Goal: Navigation & Orientation: Find specific page/section

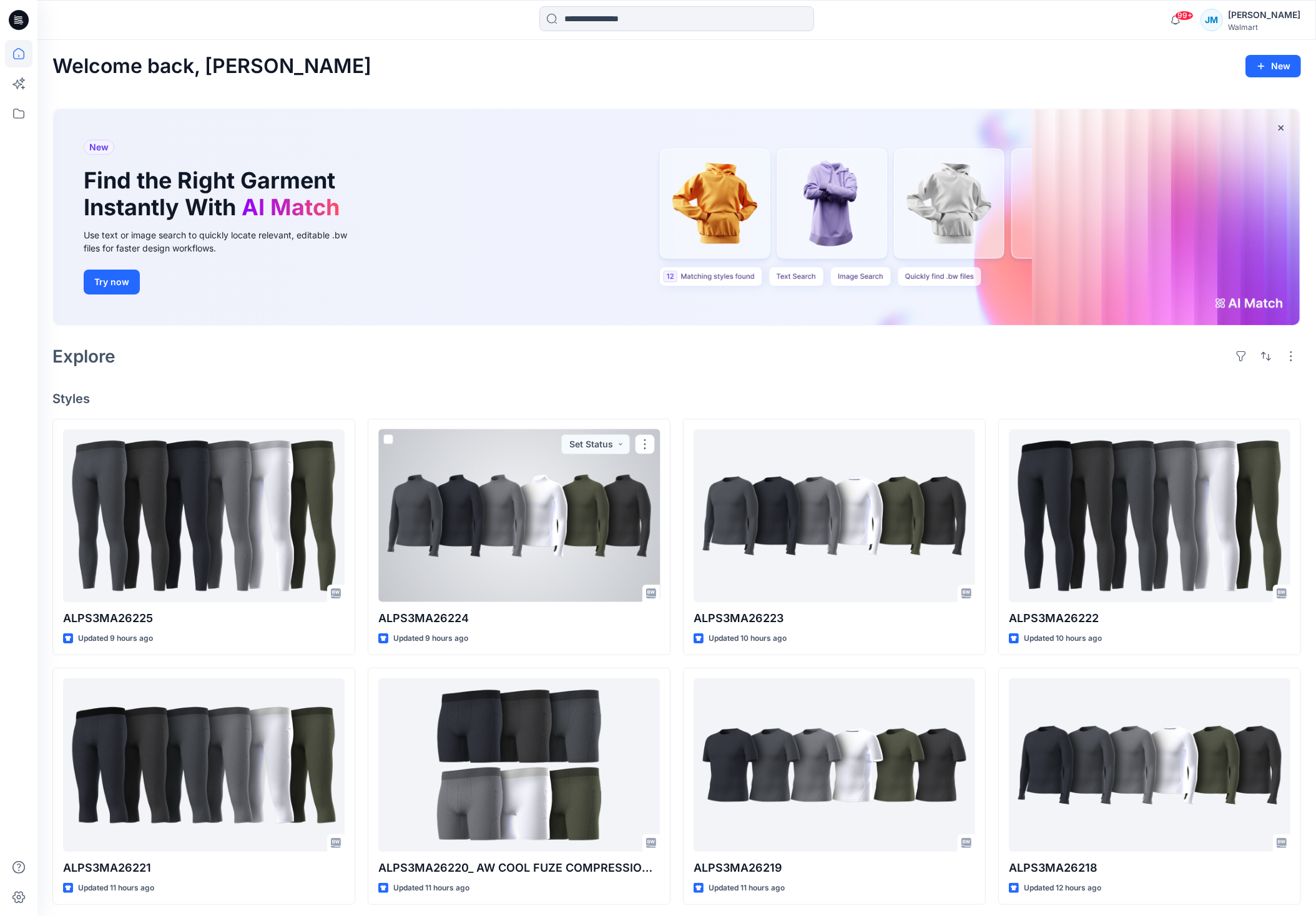
click at [497, 505] on div at bounding box center [519, 515] width 282 height 173
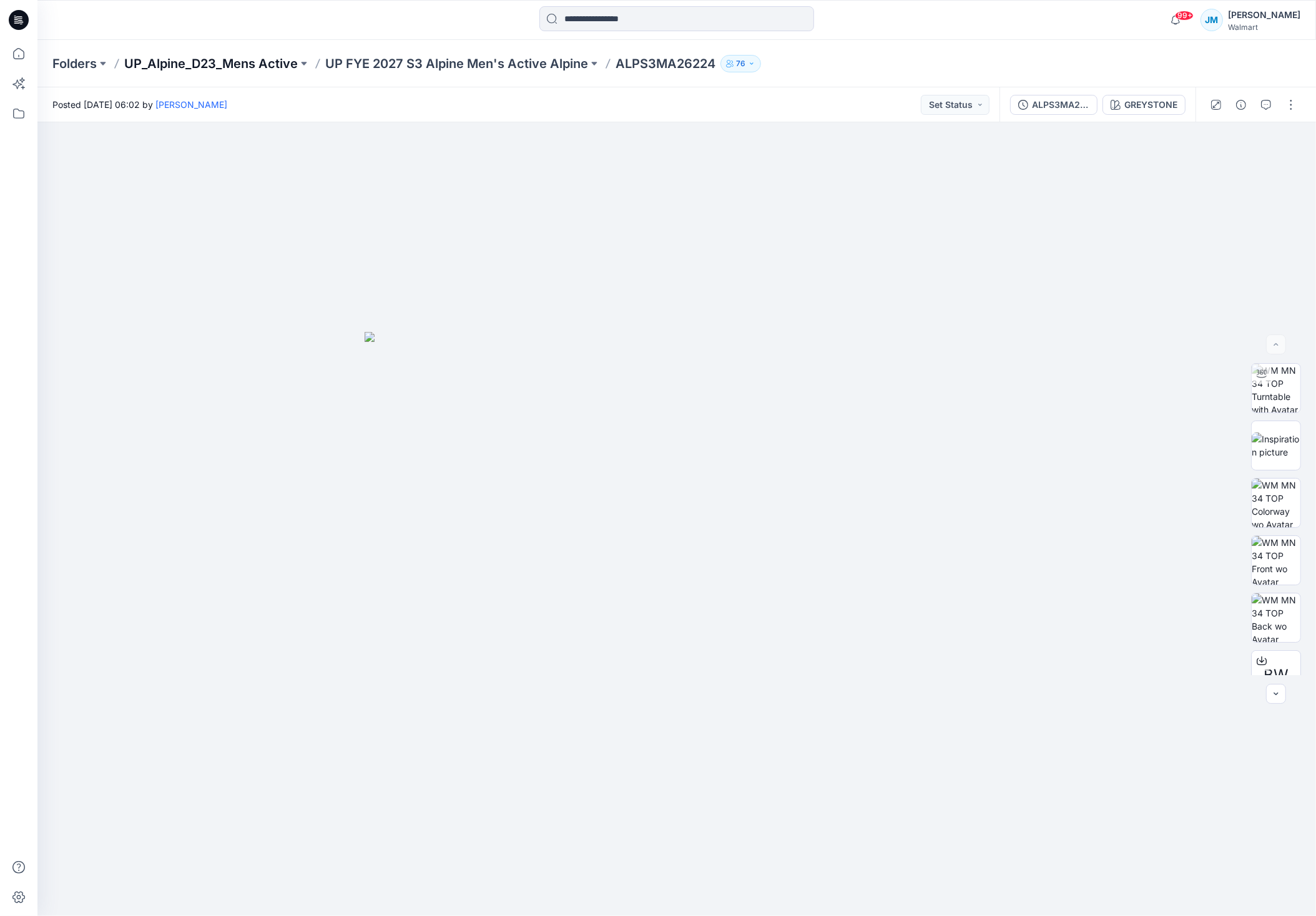
click at [257, 59] on p "UP_Alpine_D23_Mens Active" at bounding box center [211, 63] width 174 height 17
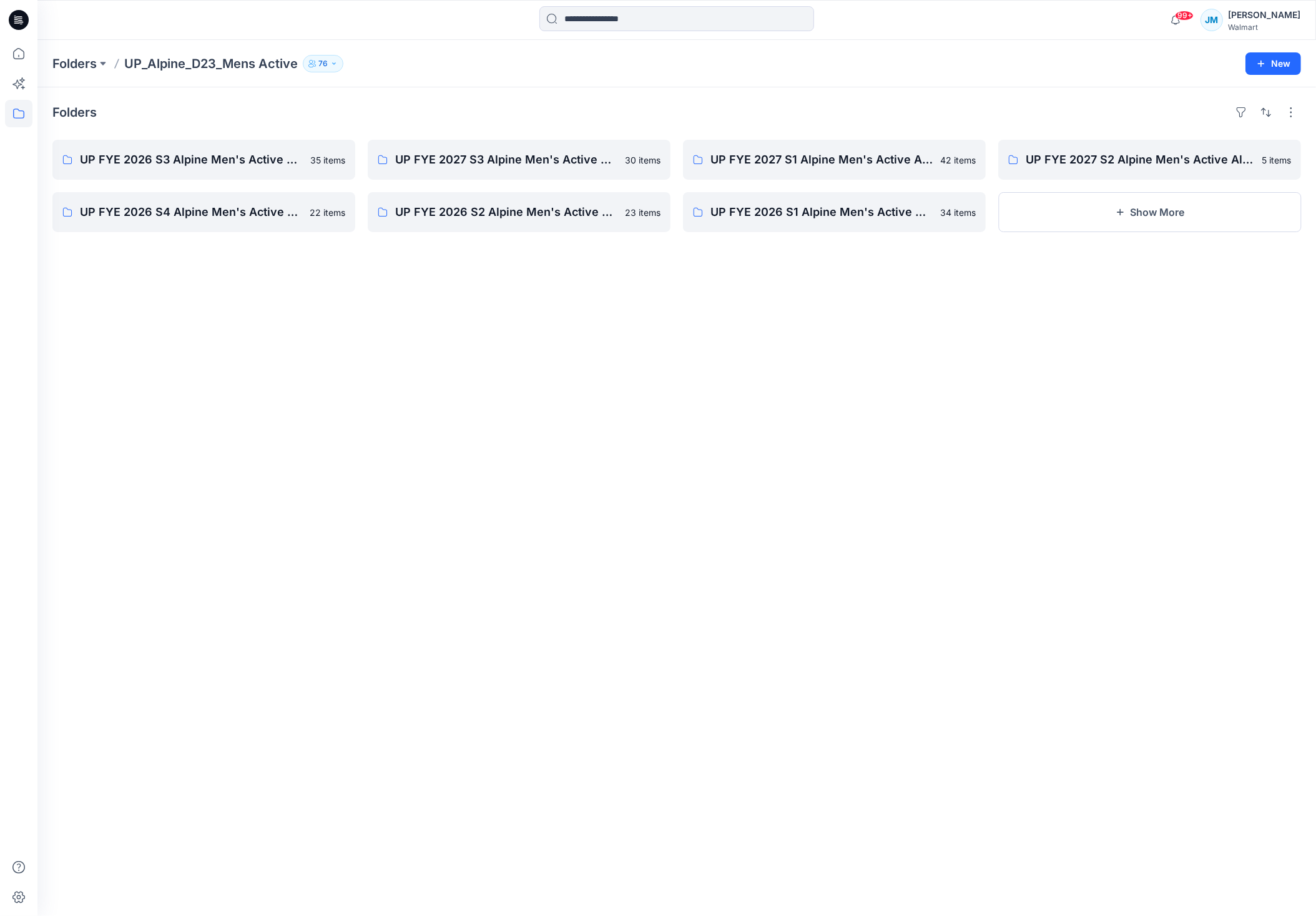
click at [97, 60] on p "Folders" at bounding box center [74, 63] width 45 height 17
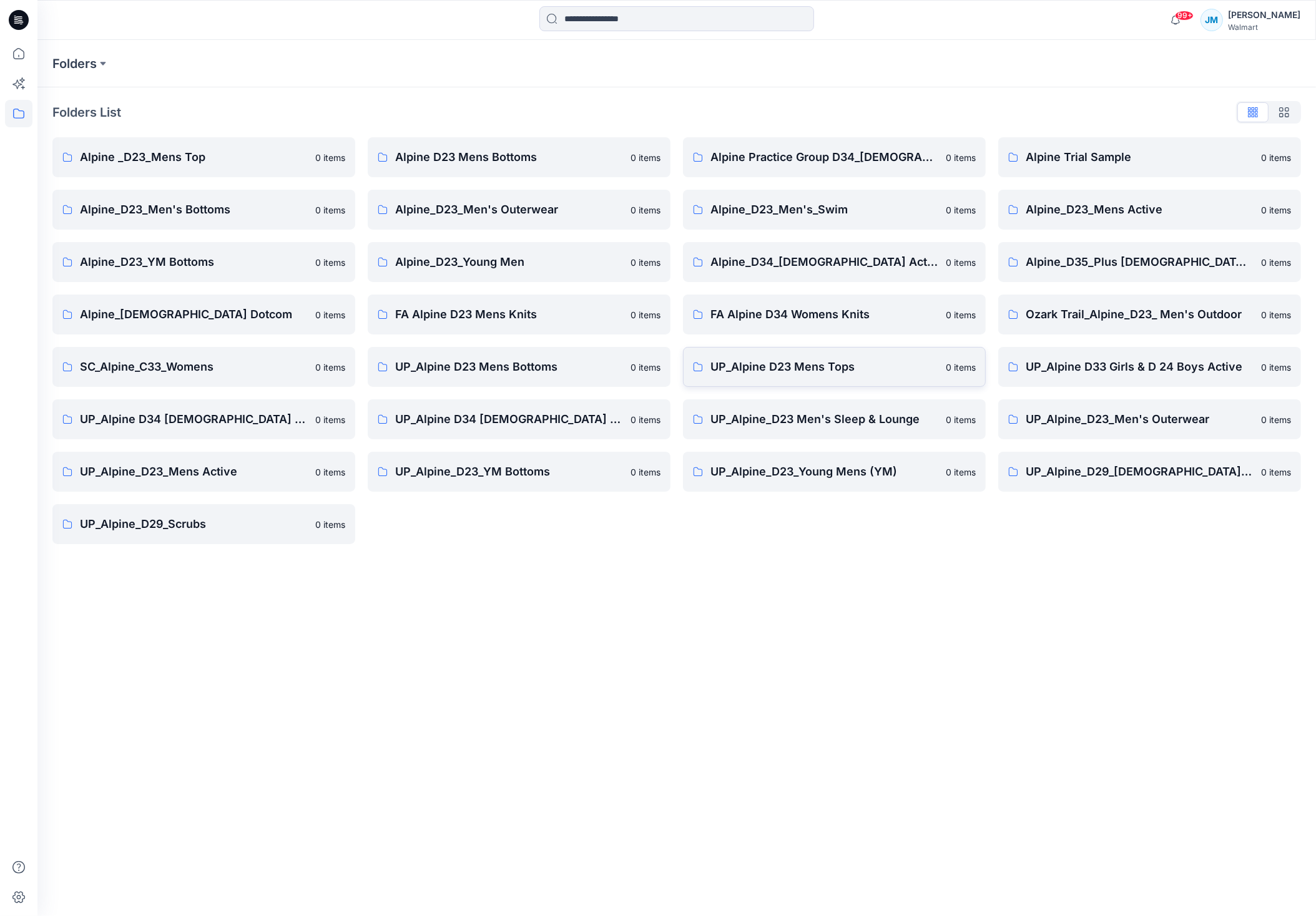
click at [831, 373] on p "UP_Alpine D23 Mens Tops" at bounding box center [824, 367] width 228 height 17
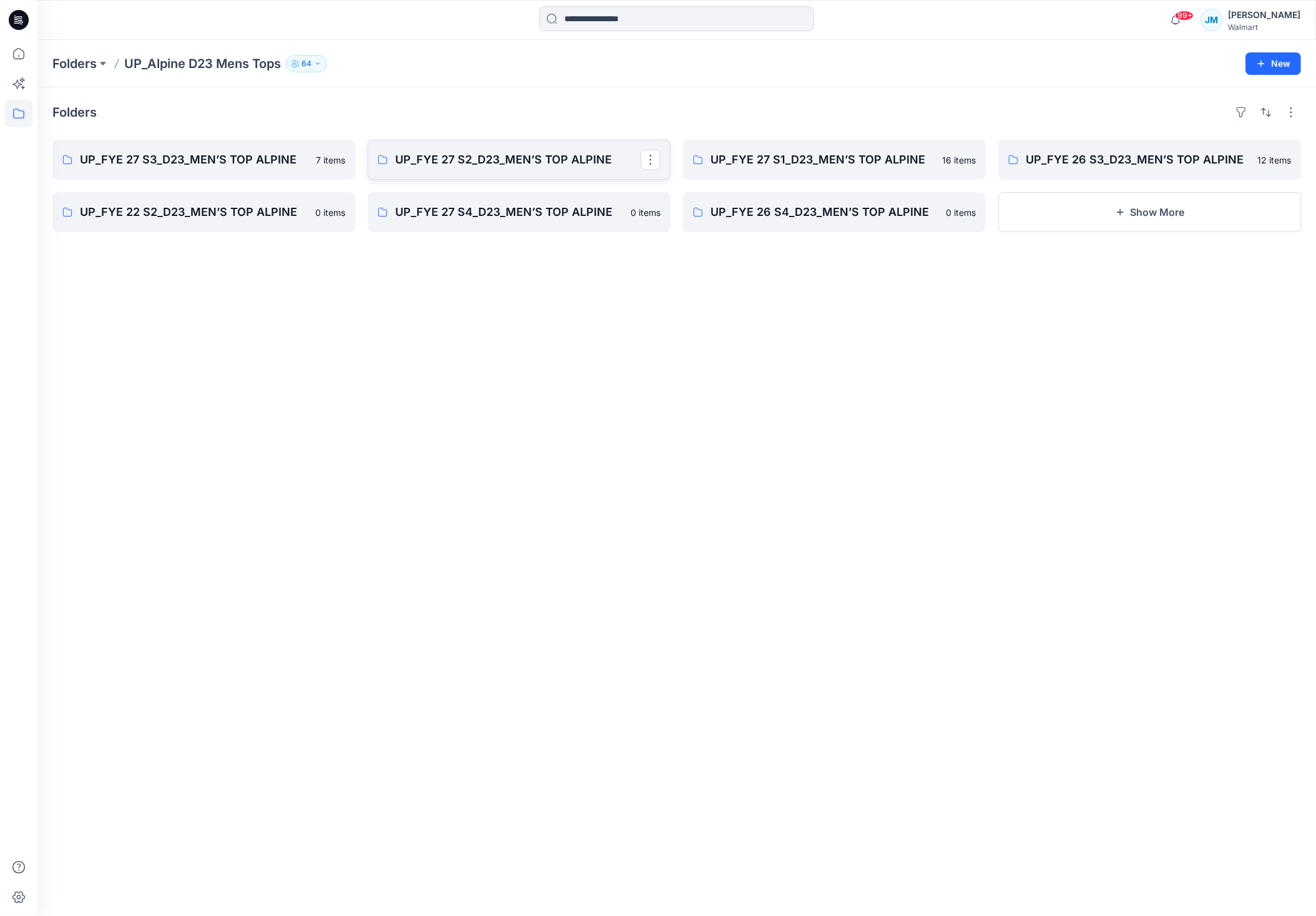
click at [510, 154] on p "UP_FYE 27 S2_D23_MEN’S TOP ALPINE" at bounding box center [517, 160] width 245 height 17
